Goal: Transaction & Acquisition: Subscribe to service/newsletter

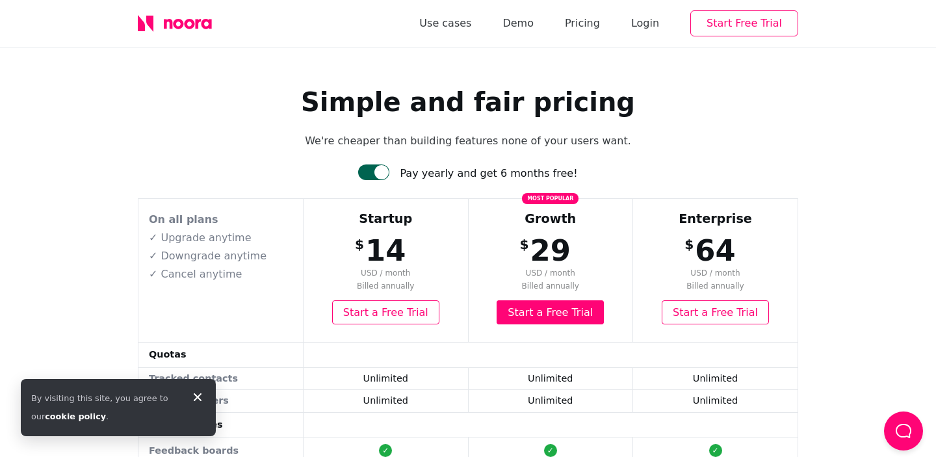
click at [732, 25] on button "Start Free Trial" at bounding box center [744, 23] width 108 height 26
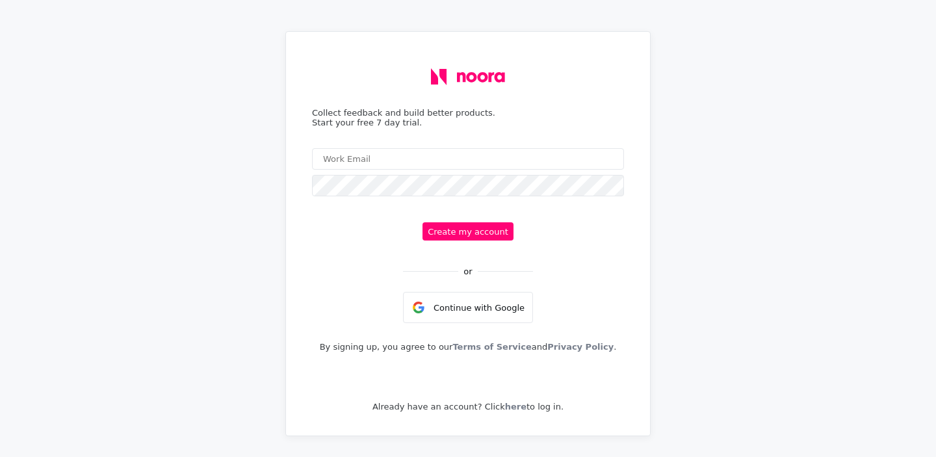
click at [433, 164] on input "email" at bounding box center [468, 158] width 312 height 21
type input "[EMAIL_ADDRESS][DOMAIN_NAME]"
click at [467, 244] on div "Collect feedback and build better products. Start your free 7 day trial. [EMAIL…" at bounding box center [468, 233] width 333 height 383
click at [475, 238] on button "Create my account" at bounding box center [468, 231] width 91 height 18
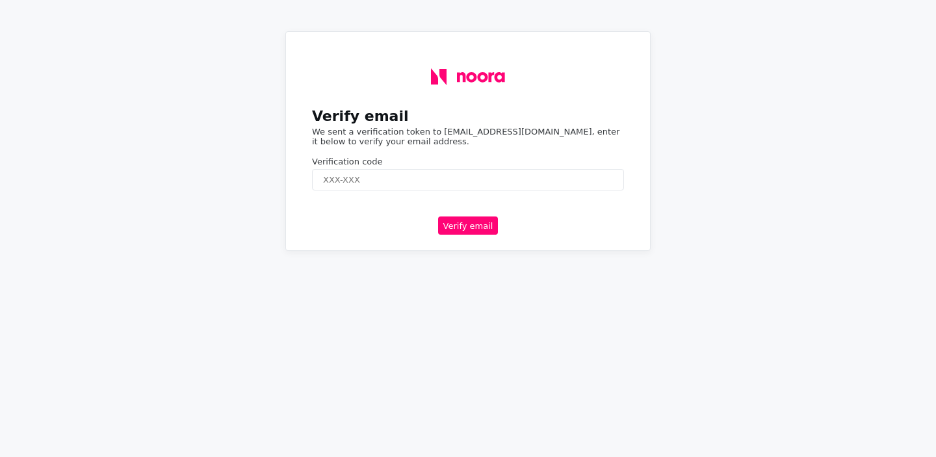
paste input "985693"
type input "985693"
click at [467, 217] on button "Verify email" at bounding box center [468, 225] width 60 height 18
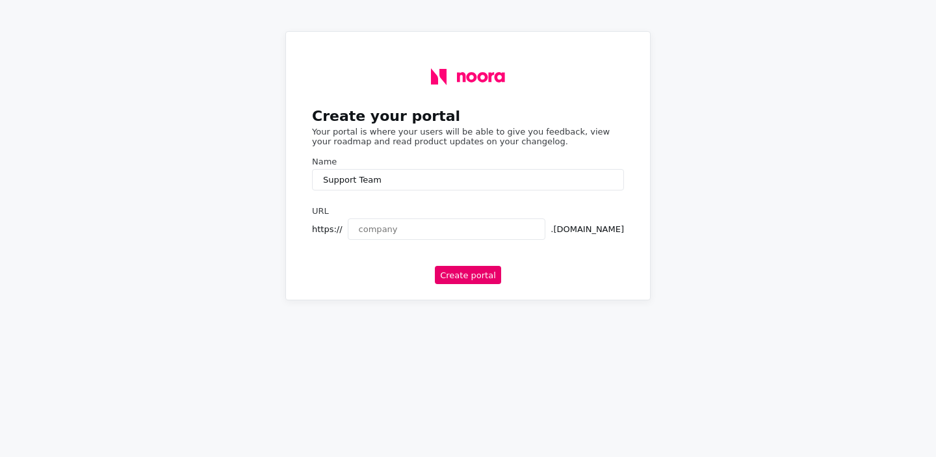
type input "Support Team"
click at [488, 281] on button "Create portal" at bounding box center [468, 275] width 66 height 18
click at [480, 242] on div "URL https:// .noorahq.com" at bounding box center [468, 225] width 312 height 39
click at [490, 233] on input "text" at bounding box center [447, 228] width 198 height 21
type input "S"
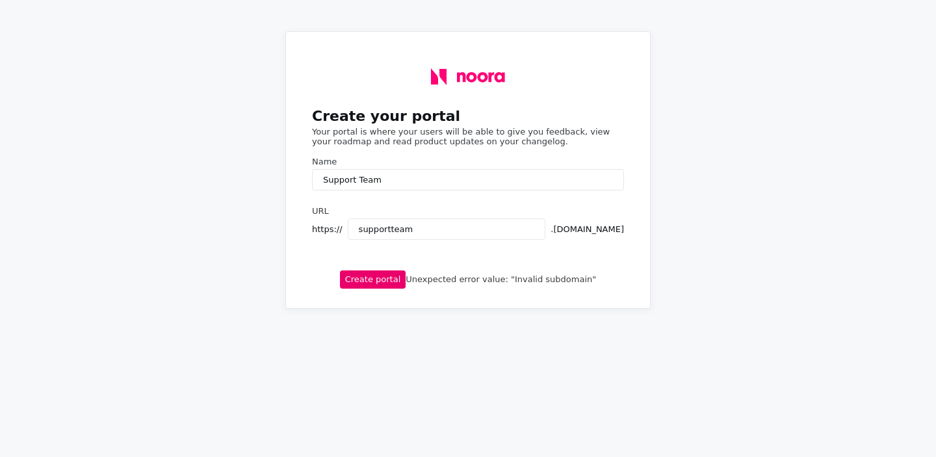
type input "supportteam"
click at [404, 281] on button "Create portal" at bounding box center [373, 279] width 66 height 18
